Goal: Task Accomplishment & Management: Use online tool/utility

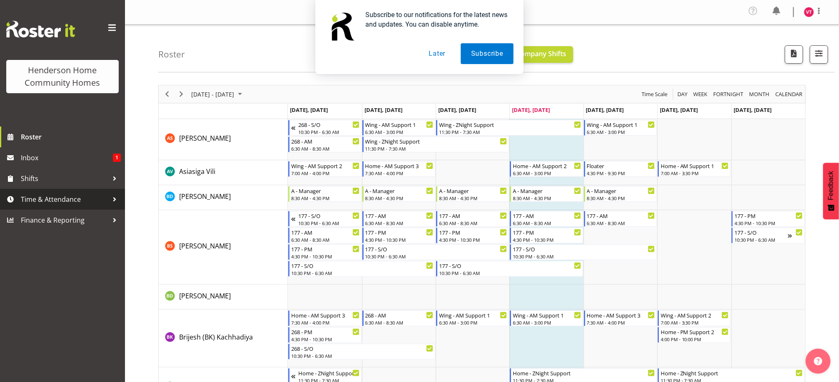
click at [74, 201] on span "Time & Attendance" at bounding box center [64, 199] width 87 height 12
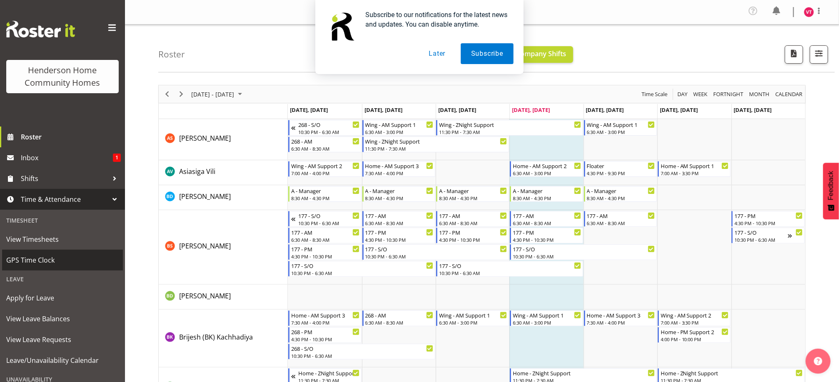
click at [55, 257] on span "GPS Time Clock" at bounding box center [62, 260] width 112 height 12
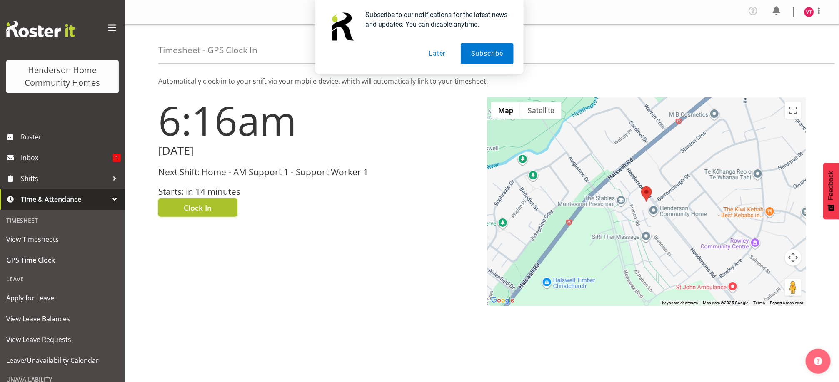
click at [201, 205] on span "Clock In" at bounding box center [198, 207] width 28 height 11
click at [803, 17] on div "Subscribe to our notifications for the latest news and updates. You can disable…" at bounding box center [419, 37] width 839 height 74
click at [813, 12] on div "Subscribe to our notifications for the latest news and updates. You can disable…" at bounding box center [419, 37] width 839 height 74
click at [808, 12] on div "Subscribe to our notifications for the latest news and updates. You can disable…" at bounding box center [419, 37] width 839 height 74
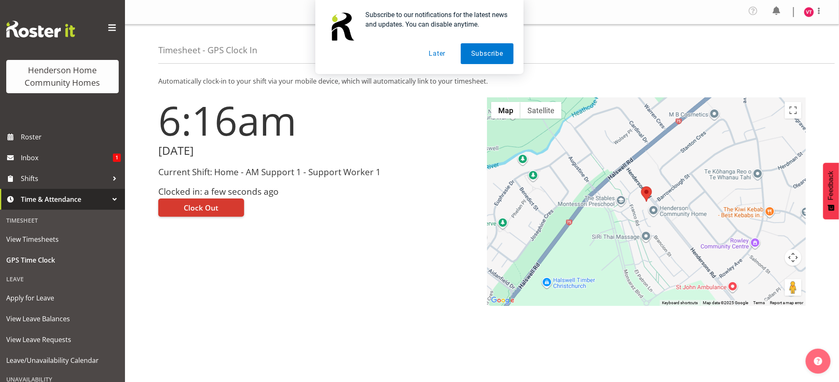
click at [808, 12] on div "Subscribe to our notifications for the latest news and updates. You can disable…" at bounding box center [419, 37] width 839 height 74
drag, startPoint x: 808, startPoint y: 12, endPoint x: 783, endPoint y: 35, distance: 34.5
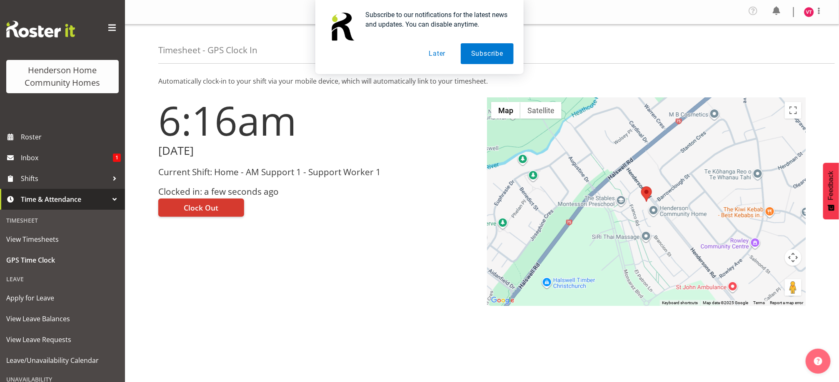
click at [783, 35] on div "Subscribe to our notifications for the latest news and updates. You can disable…" at bounding box center [419, 37] width 839 height 74
click at [813, 15] on div "Subscribe to our notifications for the latest news and updates. You can disable…" at bounding box center [419, 37] width 839 height 74
click at [810, 10] on div "Subscribe to our notifications for the latest news and updates. You can disable…" at bounding box center [419, 37] width 839 height 74
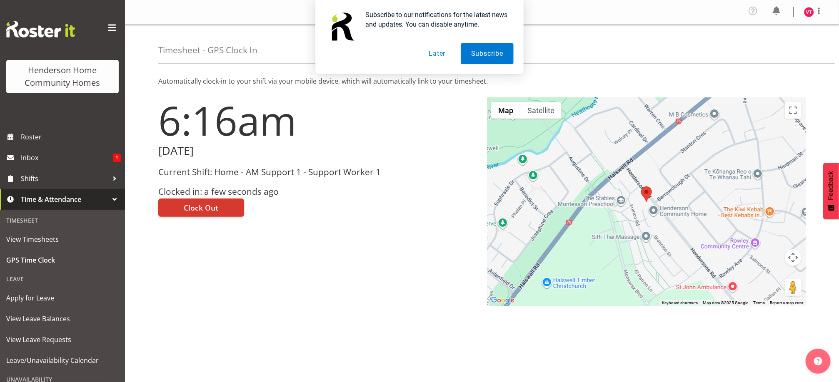
click at [810, 10] on div "Subscribe to our notifications for the latest news and updates. You can disable…" at bounding box center [419, 37] width 839 height 74
drag, startPoint x: 810, startPoint y: 10, endPoint x: 794, endPoint y: 51, distance: 44.5
click at [794, 51] on div "Subscribe to our notifications for the latest news and updates. You can disable…" at bounding box center [419, 37] width 839 height 74
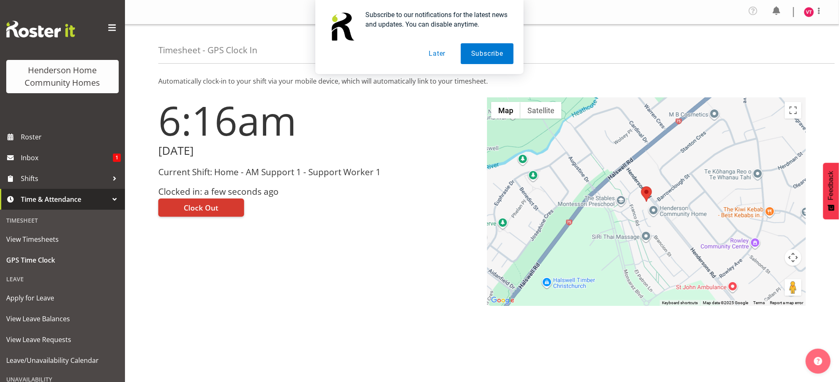
click at [794, 51] on div "Subscribe to our notifications for the latest news and updates. You can disable…" at bounding box center [419, 37] width 839 height 74
click at [803, 17] on div "Subscribe to our notifications for the latest news and updates. You can disable…" at bounding box center [419, 37] width 839 height 74
click at [810, 12] on div "Subscribe to our notifications for the latest news and updates. You can disable…" at bounding box center [419, 37] width 839 height 74
click at [776, 13] on div "Subscribe to our notifications for the latest news and updates. You can disable…" at bounding box center [419, 37] width 839 height 74
click at [440, 50] on button "Later" at bounding box center [436, 53] width 37 height 21
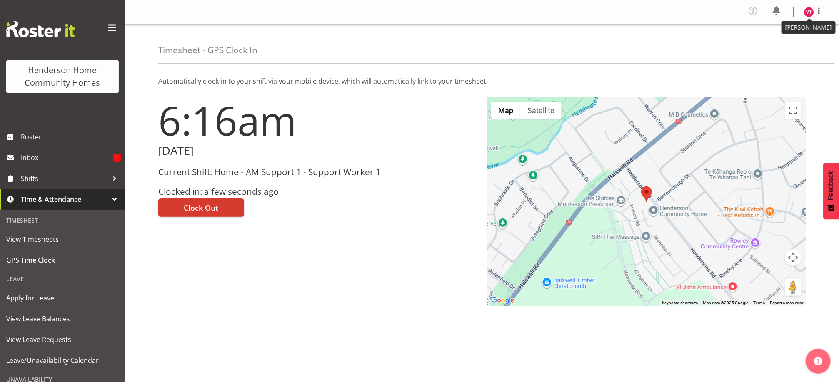
click at [806, 14] on img at bounding box center [809, 12] width 10 height 10
click at [781, 41] on link "Log Out" at bounding box center [784, 45] width 80 height 15
